Goal: Transaction & Acquisition: Book appointment/travel/reservation

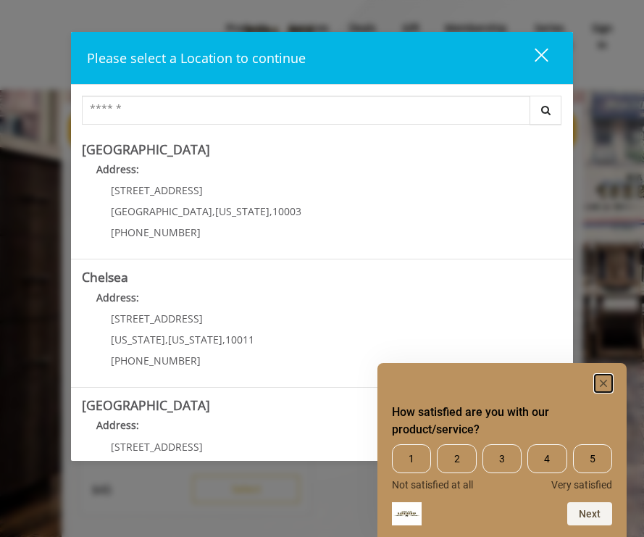
click at [595, 376] on icon "Hide survey" at bounding box center [603, 383] width 17 height 17
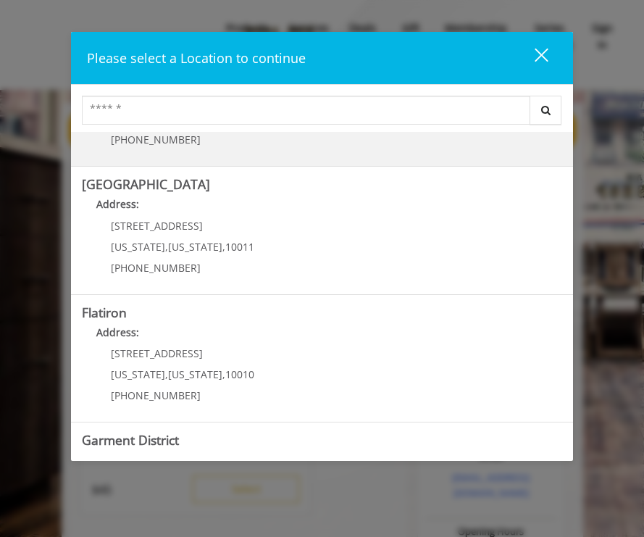
scroll to position [228, 0]
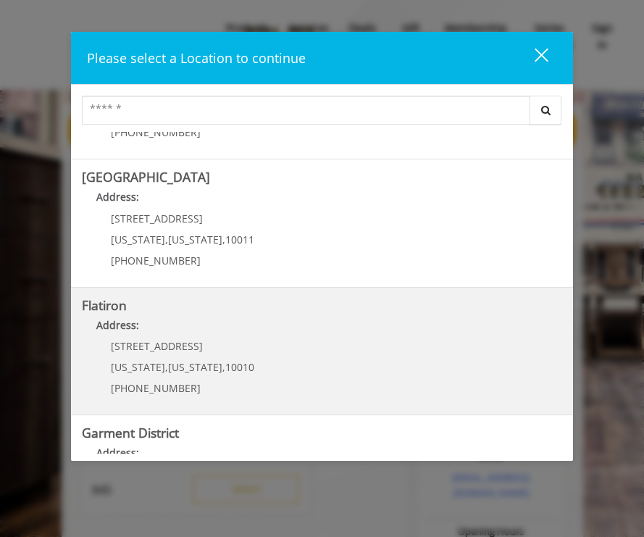
click at [199, 357] on div "[STREET_ADDRESS][US_STATE][US_STATE] (917) 475-1765" at bounding box center [172, 371] width 180 height 63
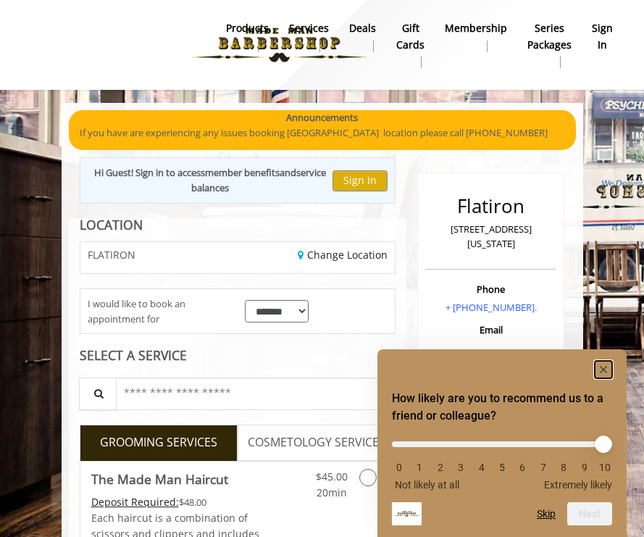
click at [609, 369] on rect "Hide survey" at bounding box center [603, 369] width 17 height 17
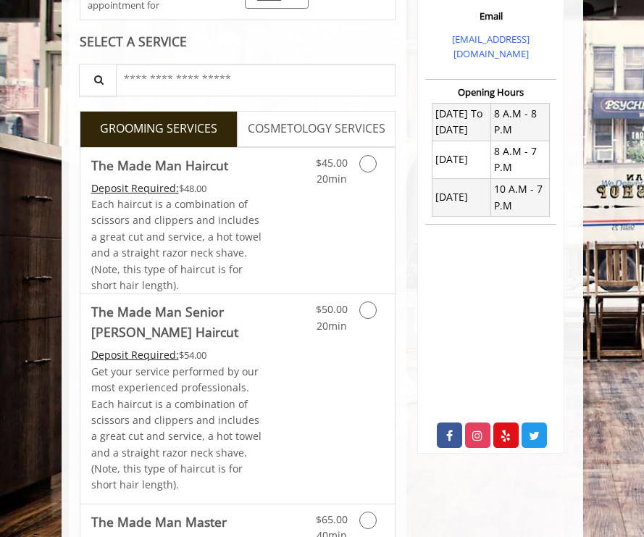
scroll to position [320, 0]
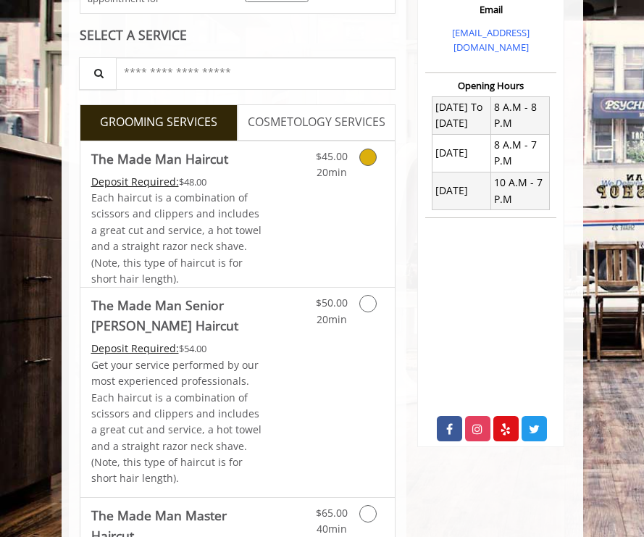
click at [315, 152] on div "$45.00 20min" at bounding box center [331, 161] width 52 height 40
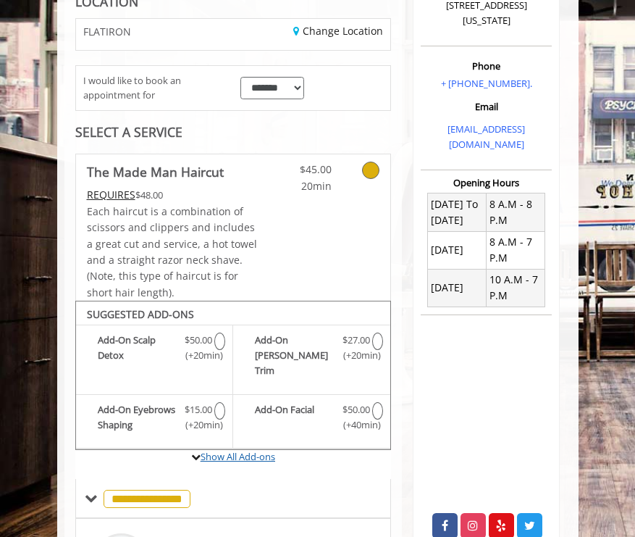
scroll to position [220, 0]
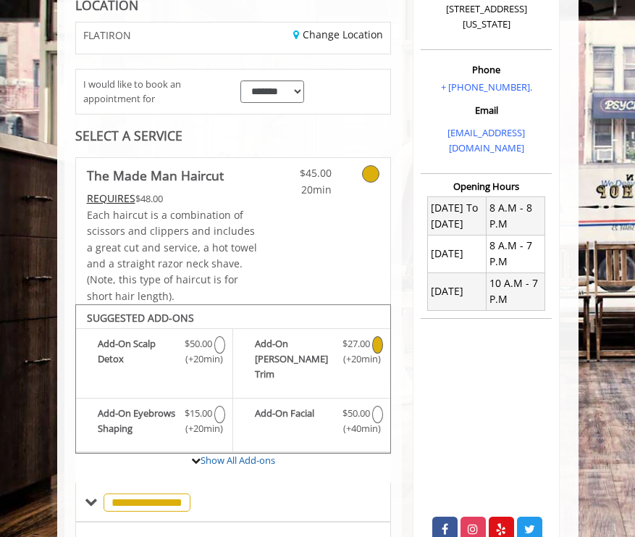
click at [360, 344] on span "$27.00" at bounding box center [357, 343] width 28 height 15
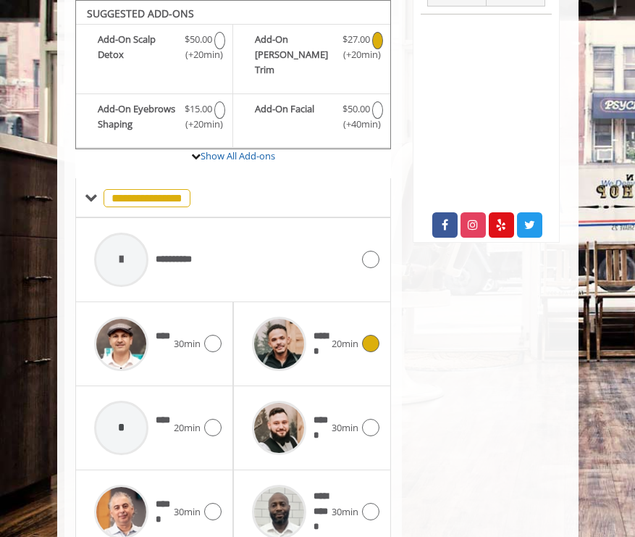
scroll to position [533, 0]
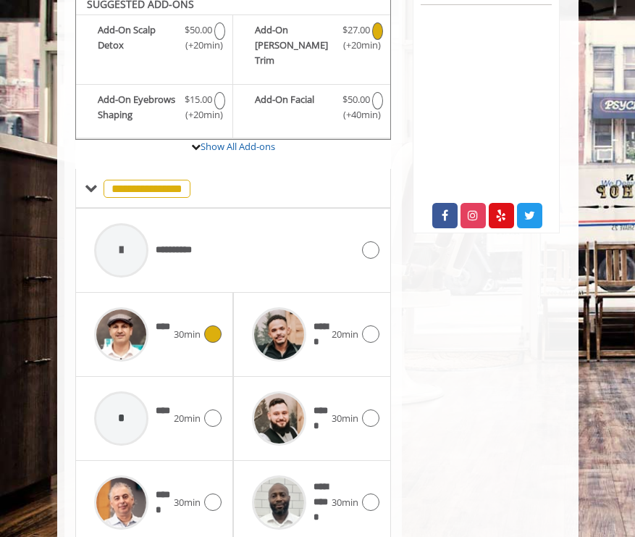
click at [206, 305] on div "**** 30min" at bounding box center [154, 334] width 135 height 69
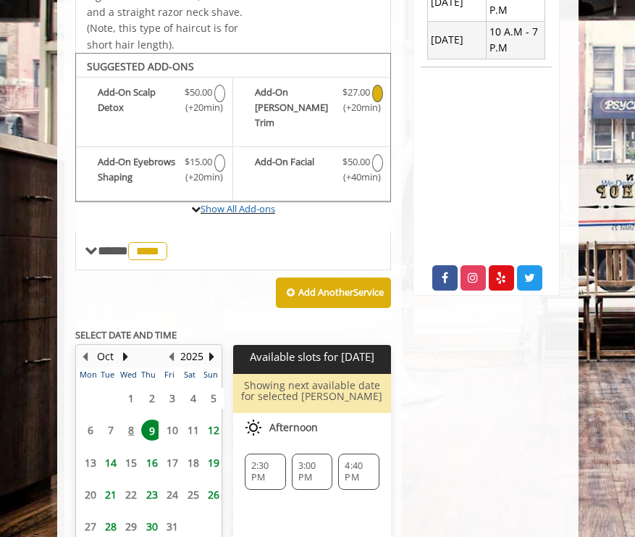
scroll to position [477, 0]
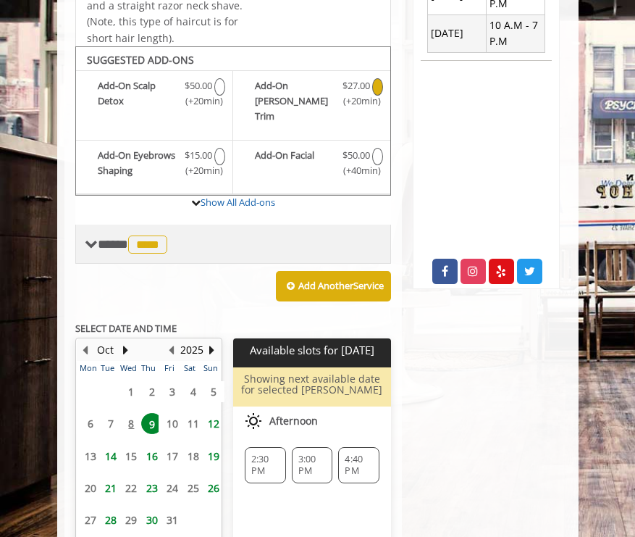
click at [107, 238] on span "**** **** ********" at bounding box center [134, 244] width 73 height 13
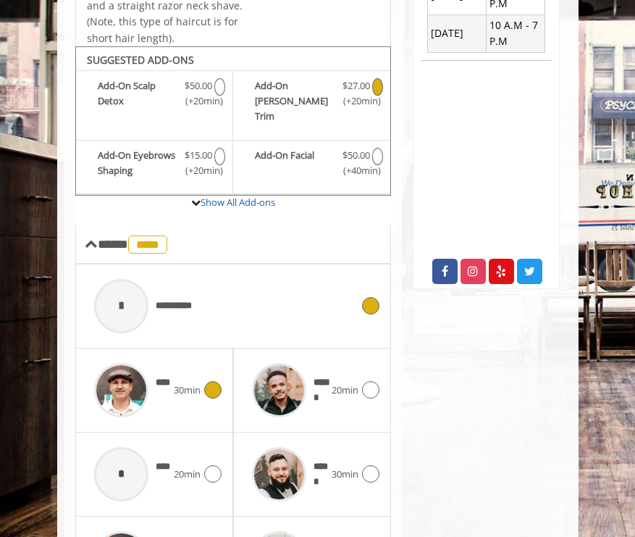
click at [341, 293] on div "**********" at bounding box center [223, 306] width 272 height 69
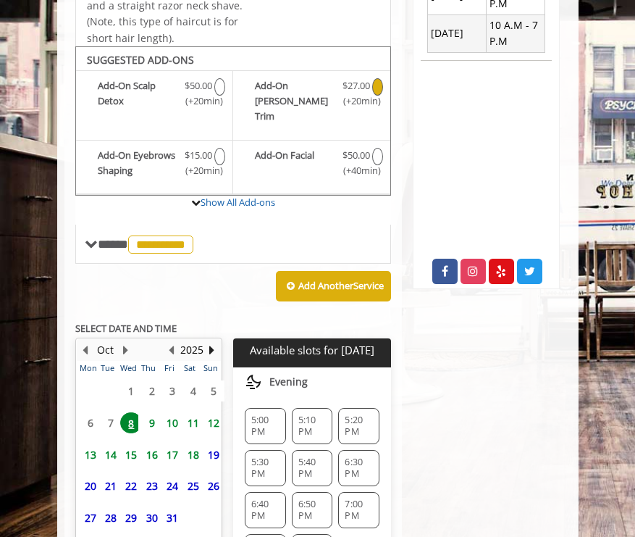
scroll to position [19, 0]
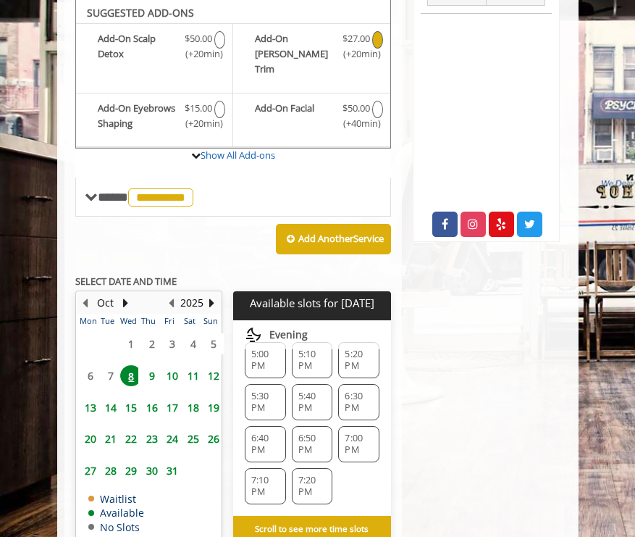
click at [303, 468] on div "7:20 PM" at bounding box center [312, 486] width 41 height 36
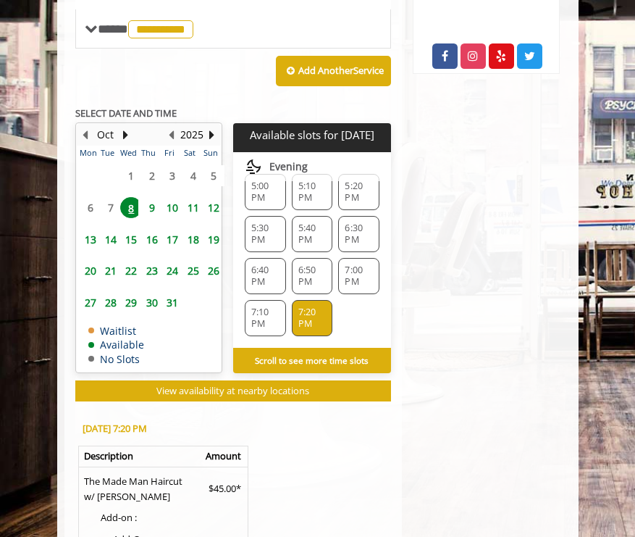
scroll to position [911, 0]
